Goal: Transaction & Acquisition: Purchase product/service

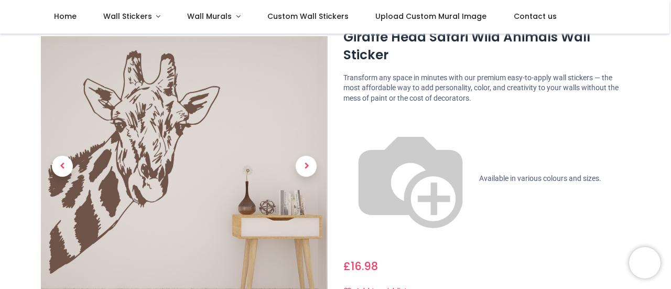
scroll to position [39, 0]
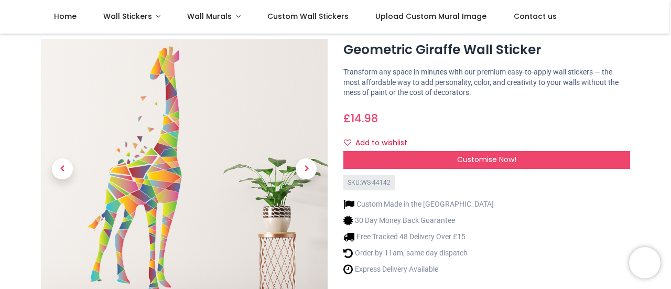
scroll to position [26, 0]
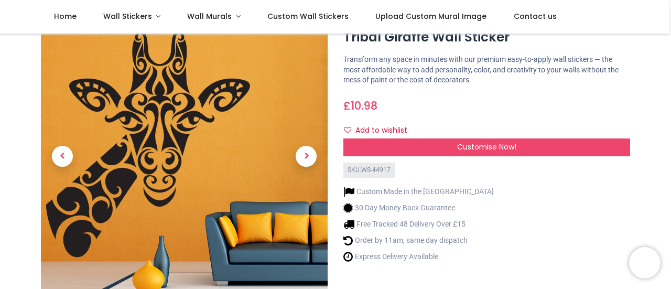
scroll to position [37, 0]
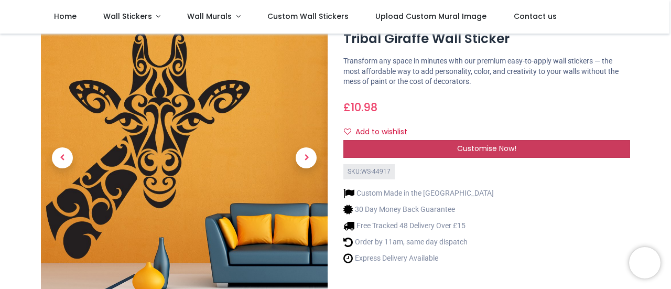
click at [492, 146] on span "Customise Now!" at bounding box center [486, 148] width 59 height 10
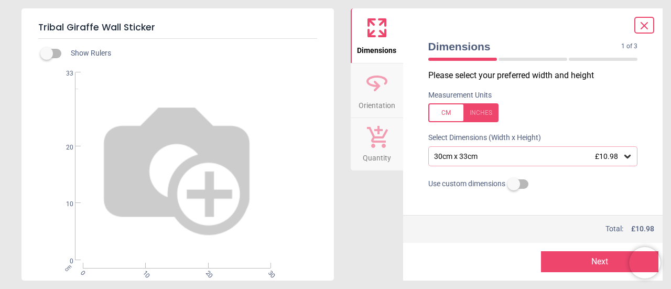
click at [81, 272] on span "0" at bounding box center [81, 272] width 7 height 7
click at [210, 201] on div "cm 0 10 20 30 0 10 20 33" at bounding box center [176, 166] width 310 height 188
click at [624, 158] on icon at bounding box center [627, 156] width 10 height 10
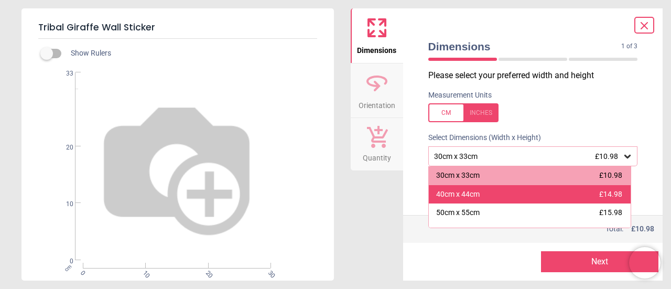
click at [441, 201] on div "40cm x 44cm £14.98" at bounding box center [530, 194] width 202 height 19
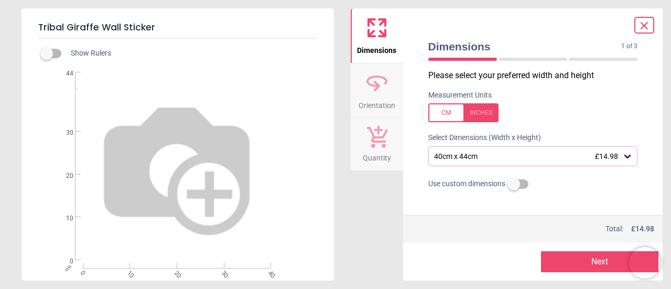
click at [215, 187] on div "cm 0 10 20 30 40 0 10 20 30 44" at bounding box center [176, 166] width 310 height 188
drag, startPoint x: 215, startPoint y: 187, endPoint x: 161, endPoint y: 106, distance: 96.8
click at [161, 106] on div "cm 0 10 20 30 40 0 10 20 30 44" at bounding box center [176, 166] width 310 height 188
click at [47, 53] on label at bounding box center [47, 53] width 0 height 0
click at [570, 266] on button "Next" at bounding box center [599, 261] width 117 height 21
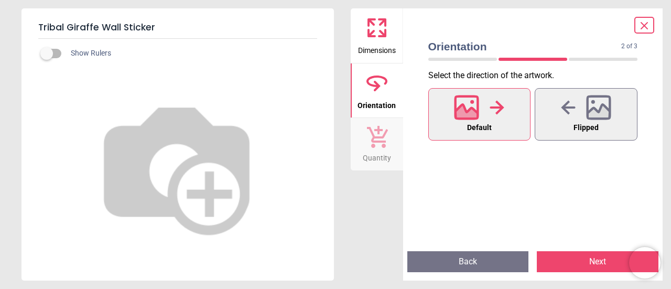
click at [465, 114] on icon at bounding box center [467, 113] width 23 height 18
click at [555, 261] on button "Next" at bounding box center [598, 261] width 122 height 21
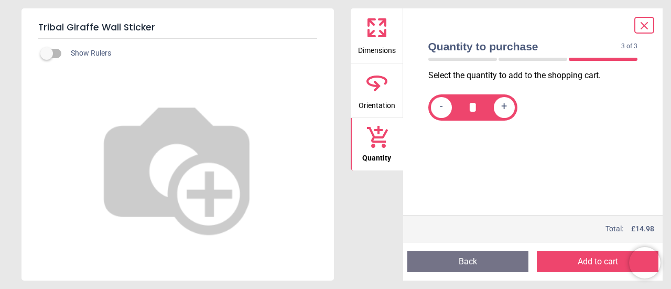
click at [565, 268] on button "Add to cart" at bounding box center [598, 261] width 122 height 21
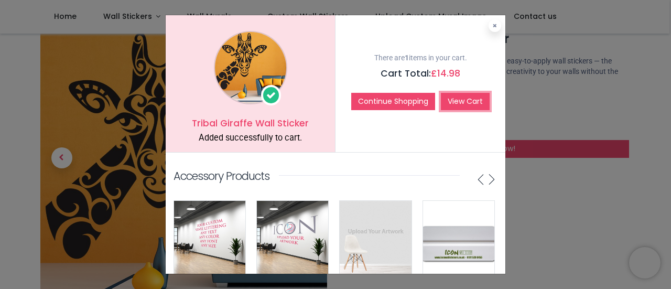
click at [461, 100] on link "View Cart" at bounding box center [465, 102] width 49 height 18
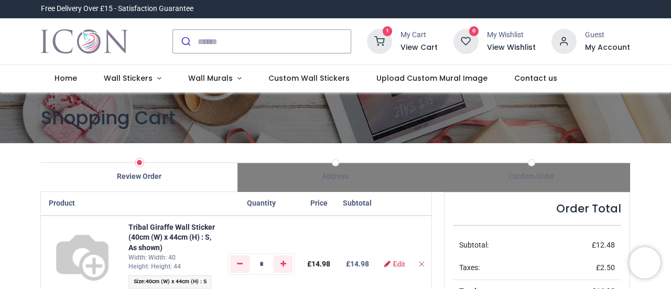
click at [418, 266] on icon "Remove from cart" at bounding box center [421, 263] width 7 height 7
type input "*"
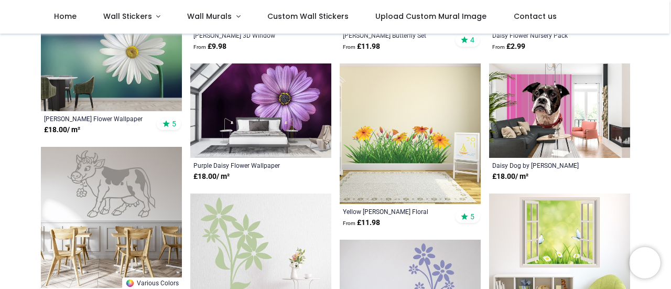
scroll to position [275, 0]
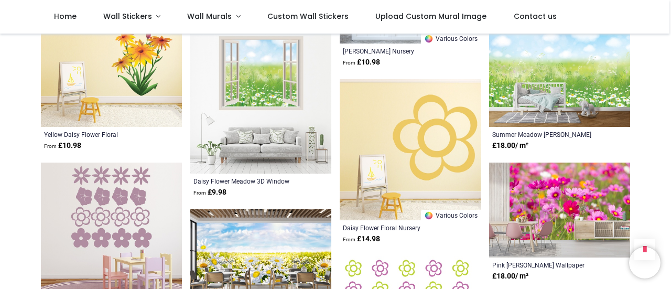
scroll to position [615, 0]
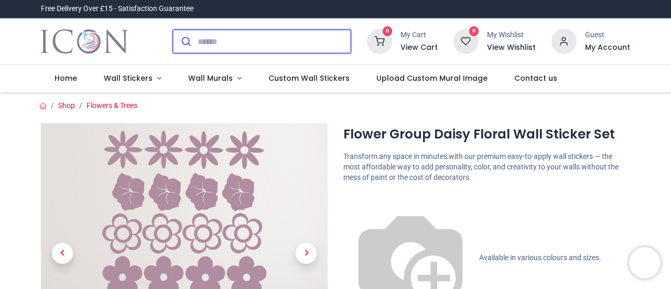
click at [221, 46] on input "search" at bounding box center [274, 41] width 153 height 23
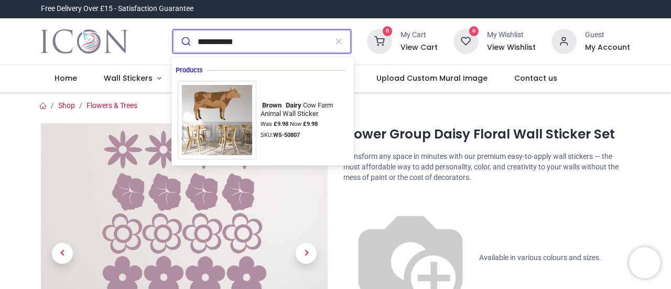
type input "**********"
click at [173, 30] on button "submit" at bounding box center [185, 41] width 25 height 23
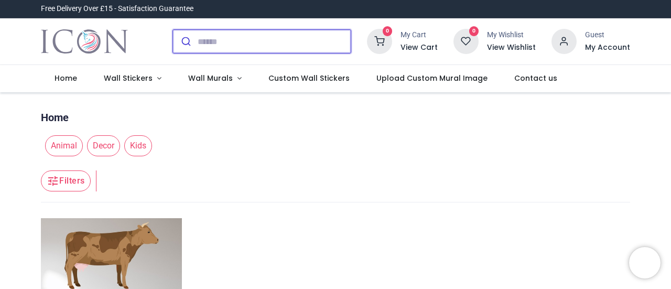
click at [212, 44] on input "search" at bounding box center [274, 41] width 153 height 23
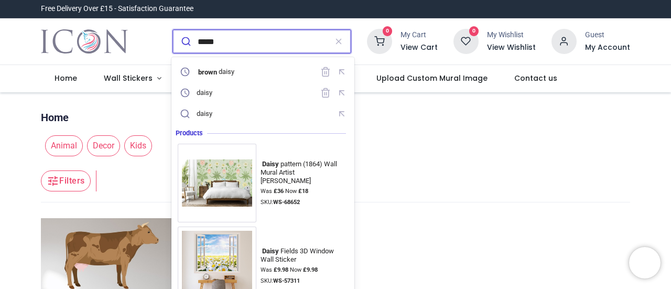
type input "*****"
click at [173, 30] on button "submit" at bounding box center [185, 41] width 25 height 23
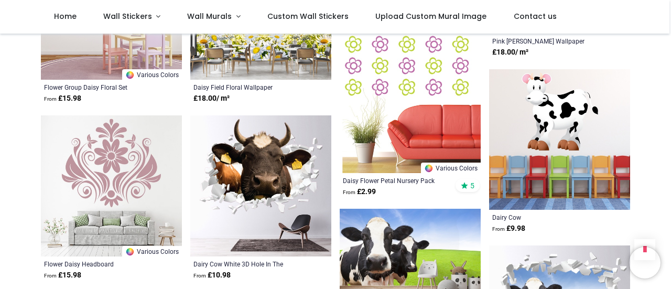
scroll to position [837, 0]
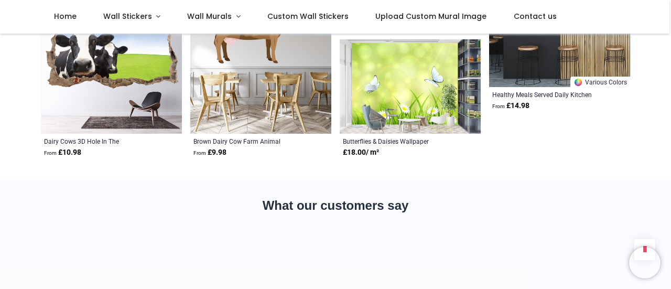
scroll to position [1313, 0]
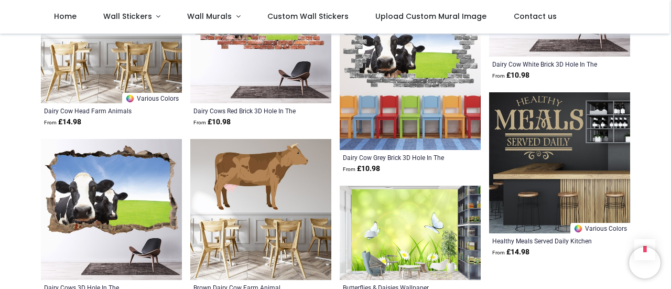
scroll to position [1163, 0]
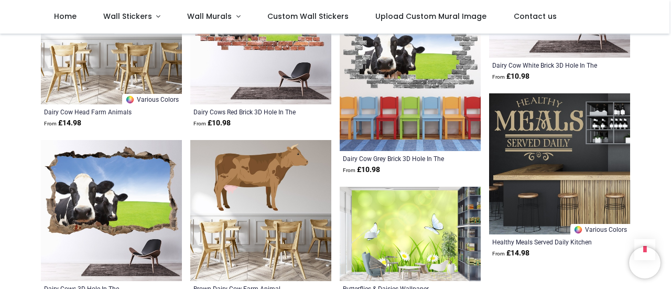
click at [44, 143] on img at bounding box center [111, 210] width 141 height 141
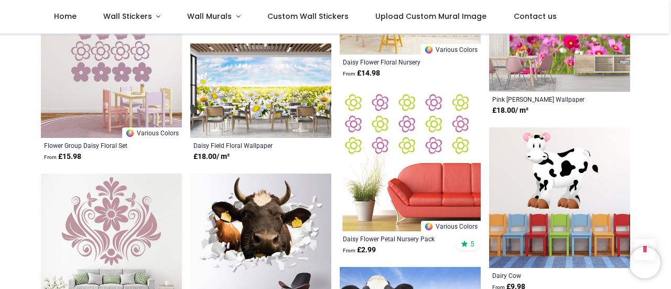
scroll to position [756, 0]
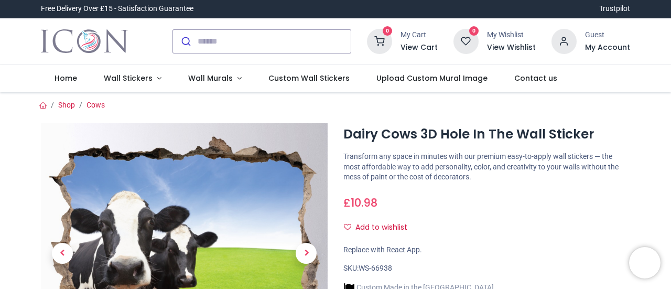
click at [212, 38] on input "search" at bounding box center [274, 41] width 153 height 23
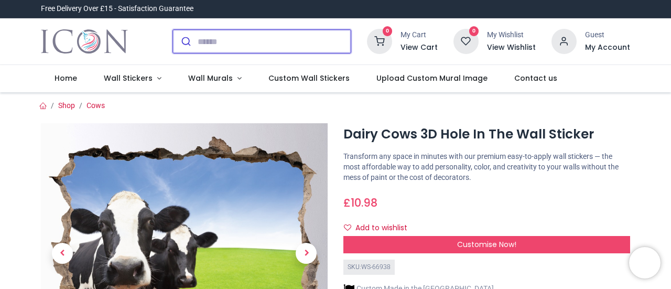
click at [207, 40] on input "search" at bounding box center [274, 41] width 153 height 23
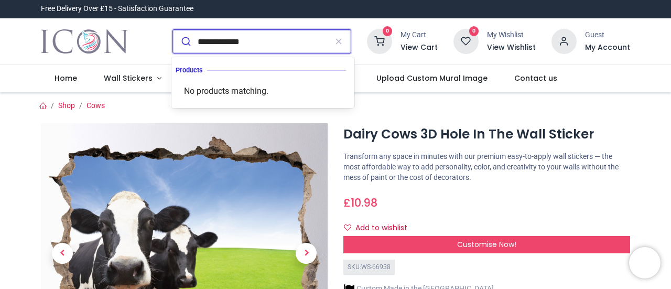
type input "**********"
click at [173, 30] on button "submit" at bounding box center [185, 41] width 25 height 23
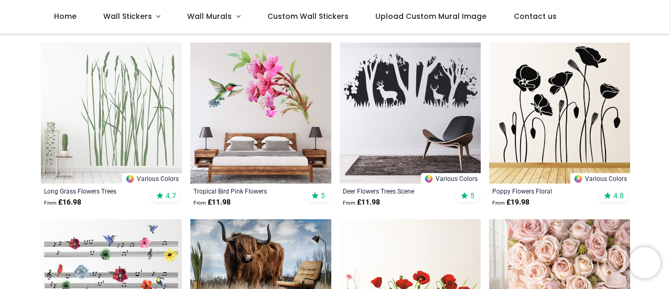
scroll to position [119, 0]
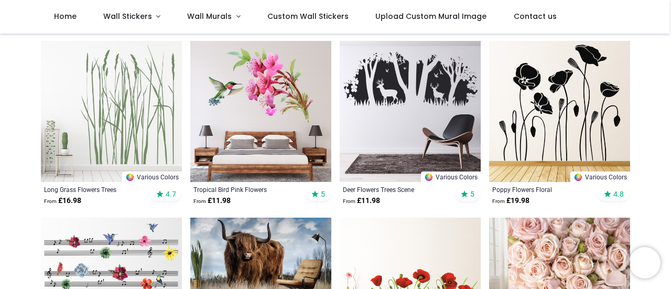
click at [55, 233] on img at bounding box center [111, 288] width 141 height 141
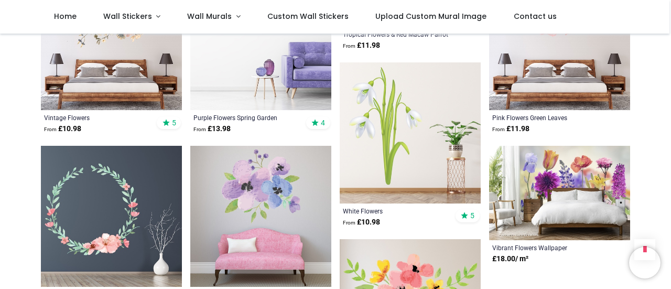
scroll to position [980, 0]
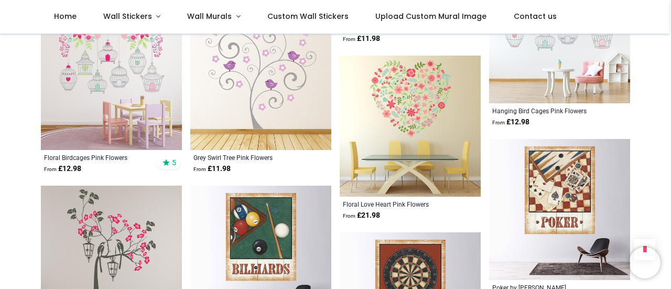
scroll to position [2001, 0]
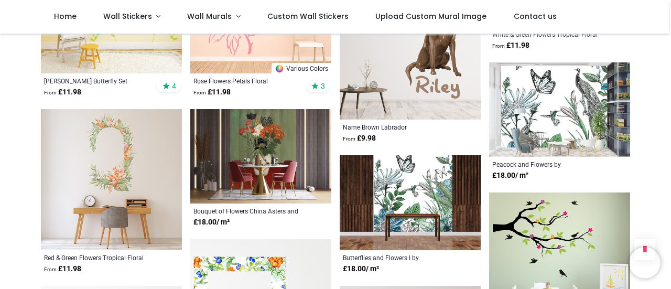
scroll to position [3267, 0]
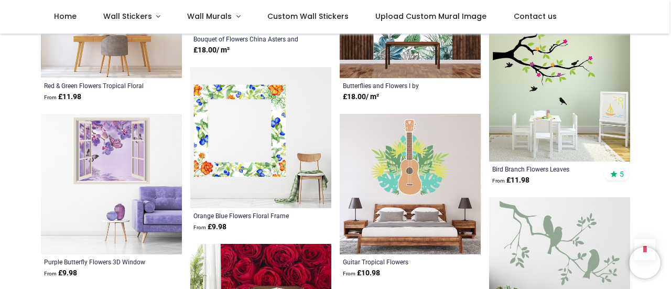
scroll to position [3439, 0]
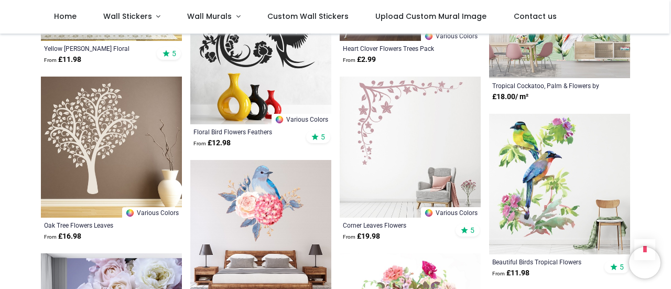
scroll to position [3829, 0]
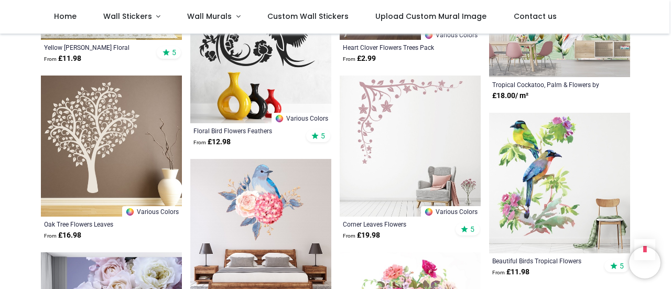
click at [66, 179] on img at bounding box center [111, 145] width 141 height 141
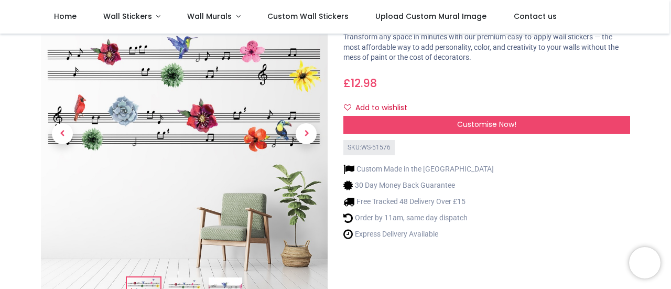
scroll to position [62, 0]
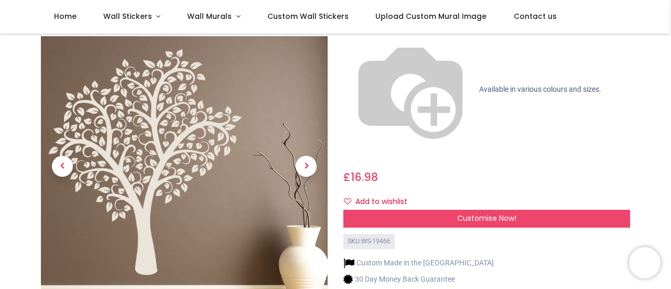
scroll to position [110, 0]
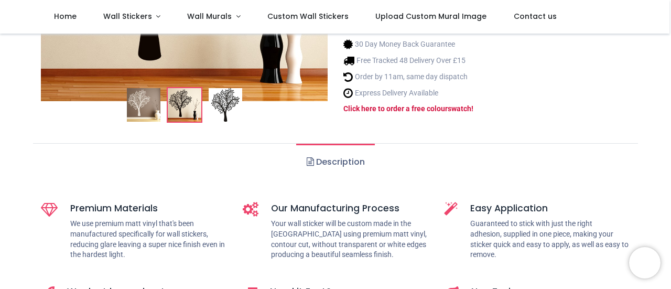
scroll to position [351, 0]
